Goal: Task Accomplishment & Management: Complete application form

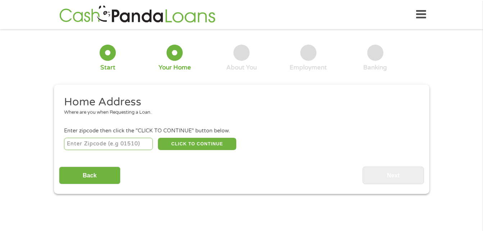
click at [137, 140] on input "number" at bounding box center [108, 144] width 89 height 12
type input "60804"
select select "[US_STATE]"
click at [220, 142] on button "CLICK TO CONTINUE" at bounding box center [197, 144] width 78 height 12
type input "60804"
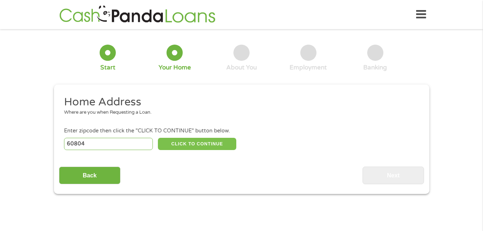
type input "Cicero"
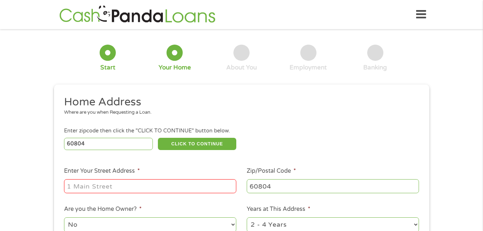
click at [158, 192] on input "Enter Your Street Address *" at bounding box center [150, 186] width 172 height 14
type input "[STREET_ADDRESS]"
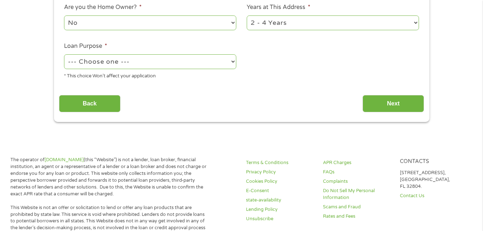
click at [231, 65] on select "--- Choose one --- Pay Bills Debt Consolidation Home Improvement Major Purchase…" at bounding box center [150, 61] width 172 height 15
select select "medicalexpenses"
click at [64, 54] on select "--- Choose one --- Pay Bills Debt Consolidation Home Improvement Major Purchase…" at bounding box center [150, 61] width 172 height 15
click at [394, 97] on input "Next" at bounding box center [392, 104] width 61 height 18
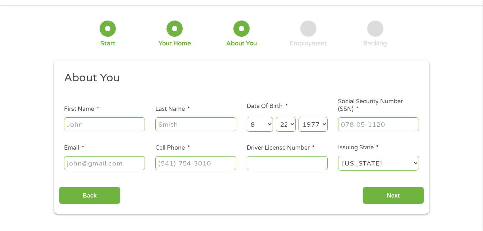
scroll to position [0, 0]
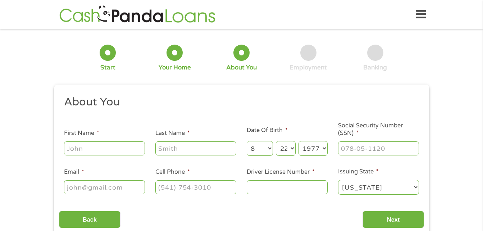
click at [118, 146] on input "First Name *" at bounding box center [104, 148] width 81 height 14
type input "[PERSON_NAME]"
type input "[EMAIL_ADDRESS][DOMAIN_NAME]"
type input "[PHONE_NUMBER]"
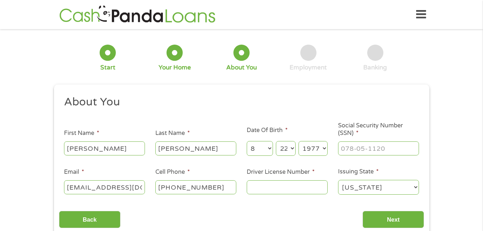
click at [305, 182] on input "Driver License Number *" at bounding box center [286, 187] width 81 height 14
type input "46452077839v"
click at [389, 148] on input "___-__-____" at bounding box center [378, 148] width 81 height 14
type input "064-76-1891"
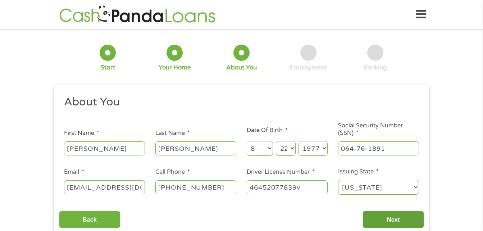
click at [408, 220] on input "Next" at bounding box center [392, 220] width 61 height 18
click at [399, 221] on input "Next" at bounding box center [392, 220] width 61 height 18
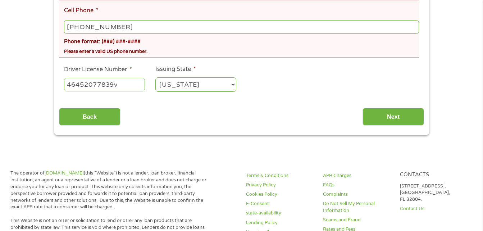
scroll to position [229, 0]
